Goal: Ask a question

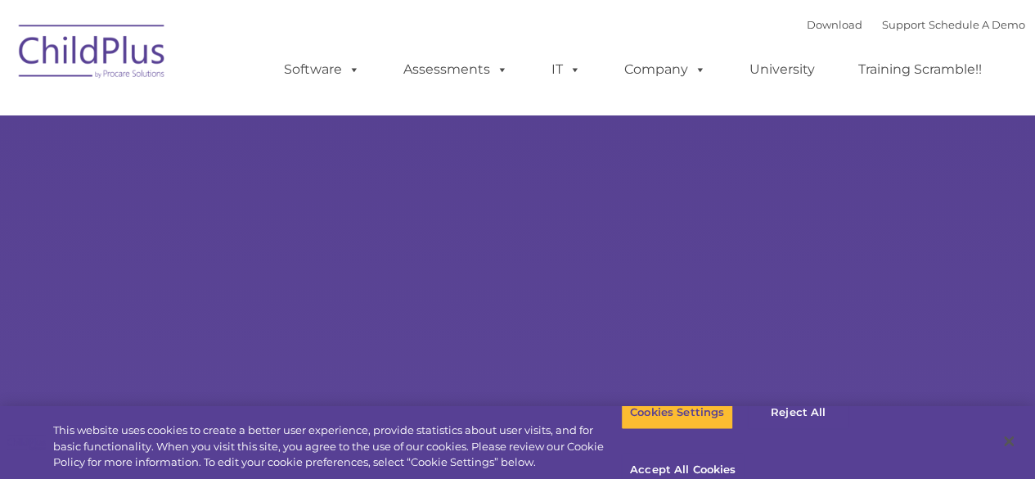
type input ""
select select "MEDIUM"
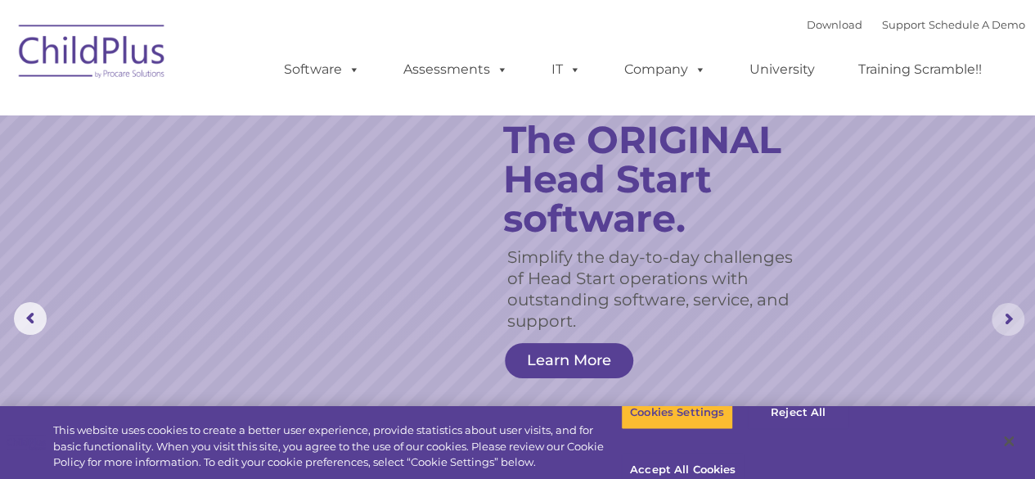
click at [1004, 315] on rs-arrow at bounding box center [1007, 319] width 33 height 33
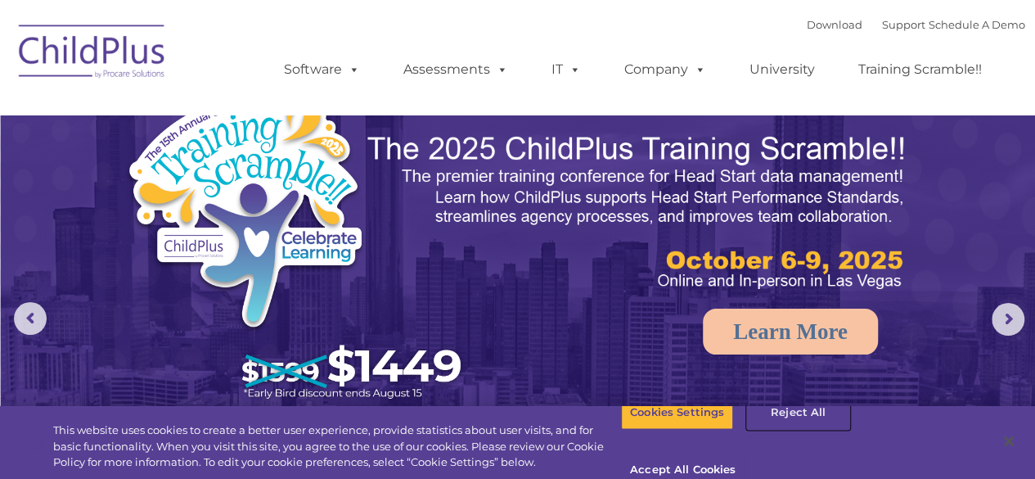
click at [785, 425] on button "Reject All" at bounding box center [798, 412] width 102 height 34
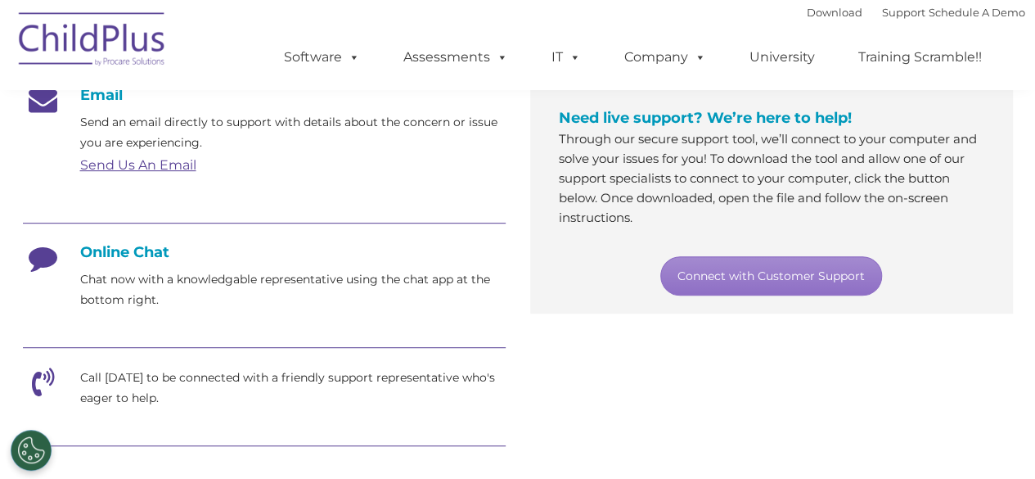
scroll to position [305, 0]
click at [744, 382] on div "Email Send an email directly to support with details about the concern or issue…" at bounding box center [518, 402] width 1014 height 657
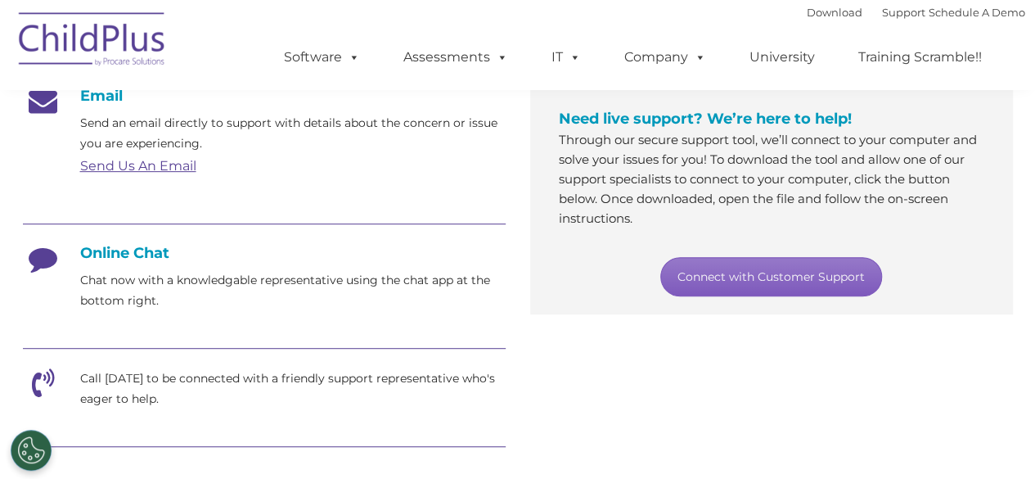
click at [741, 277] on link "Connect with Customer Support" at bounding box center [771, 276] width 222 height 39
